Goal: Transaction & Acquisition: Purchase product/service

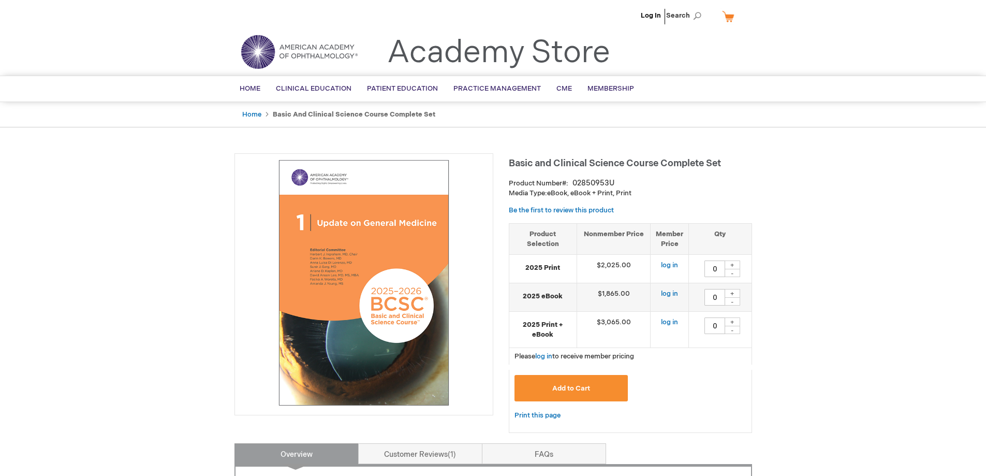
click at [828, 104] on div "Home Basic and Clinical Science Course Complete Set" at bounding box center [493, 115] width 986 height 26
click at [647, 17] on link "Log In" at bounding box center [651, 15] width 20 height 8
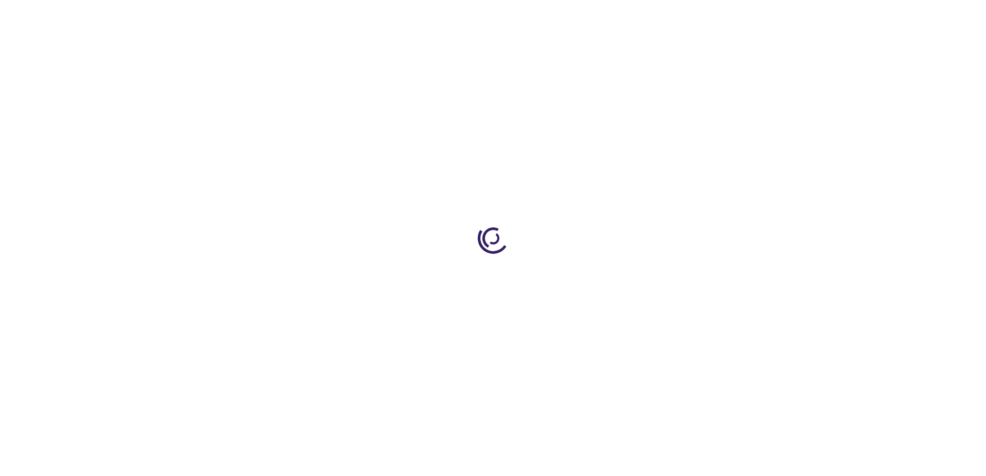
type input "0"
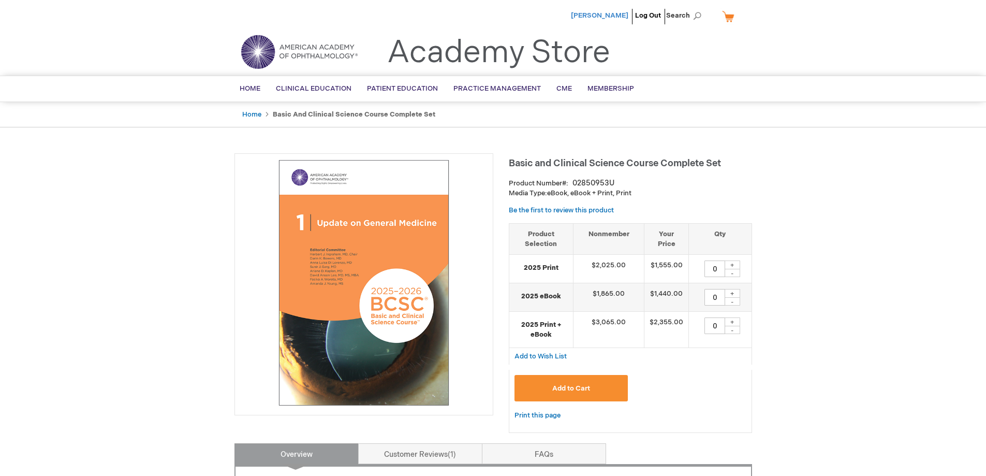
click at [609, 14] on span "[PERSON_NAME]" at bounding box center [599, 15] width 57 height 8
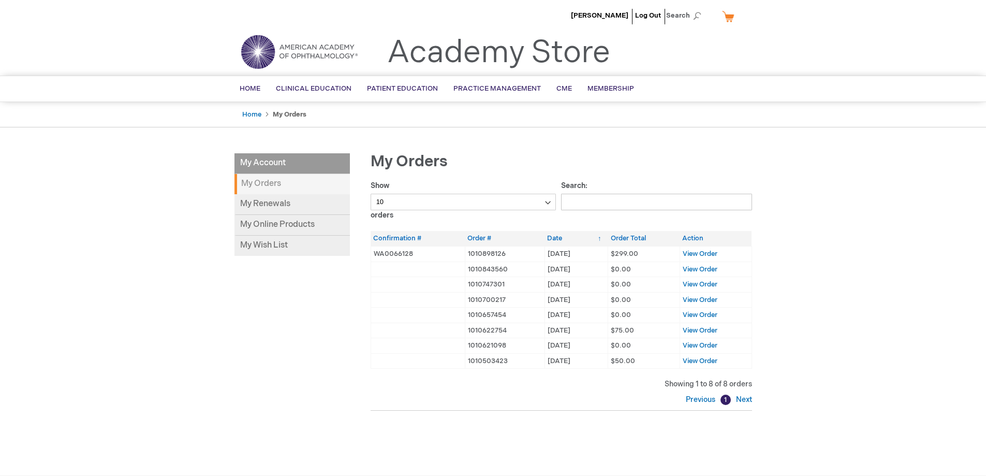
click at [260, 58] on img at bounding box center [299, 51] width 124 height 37
click at [241, 380] on div "My Account My Account My Orders My Renewals My Online Products My Wish List My …" at bounding box center [493, 307] width 518 height 309
